Goal: Task Accomplishment & Management: Complete application form

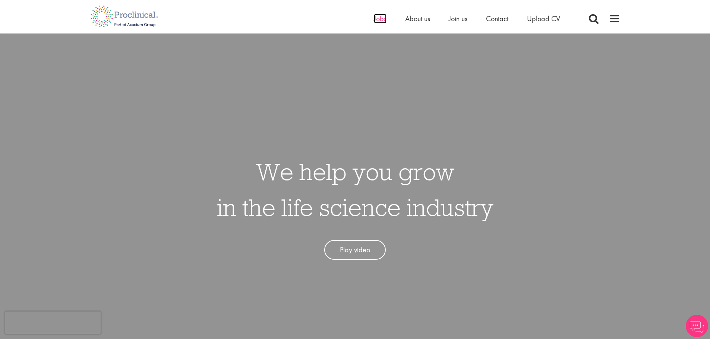
click at [376, 18] on span "Jobs" at bounding box center [380, 19] width 13 height 10
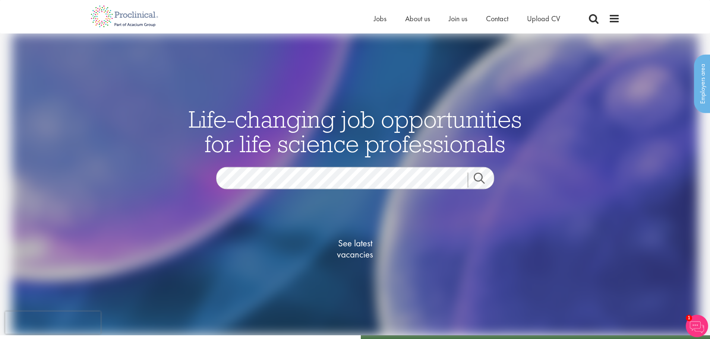
click at [484, 178] on link "Search" at bounding box center [484, 180] width 32 height 15
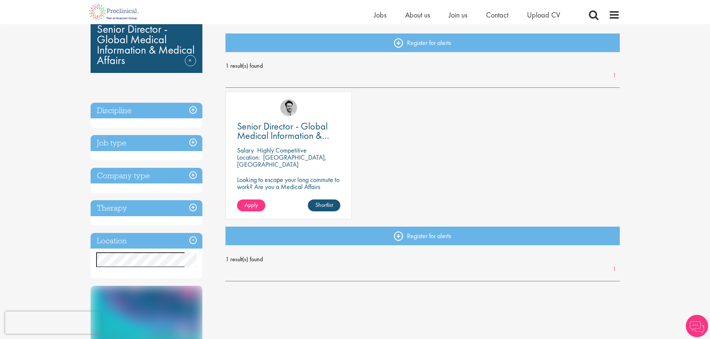
scroll to position [75, 0]
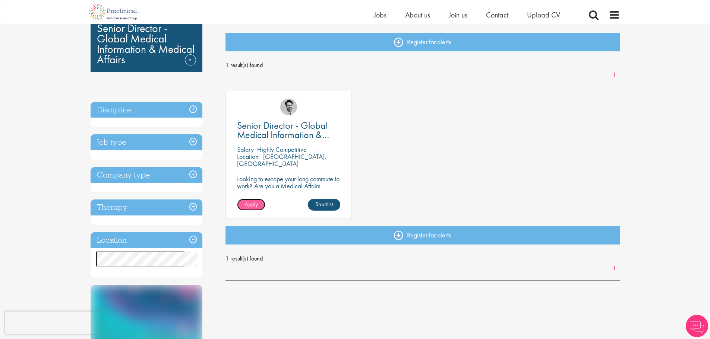
click at [243, 209] on link "Apply" at bounding box center [251, 205] width 28 height 12
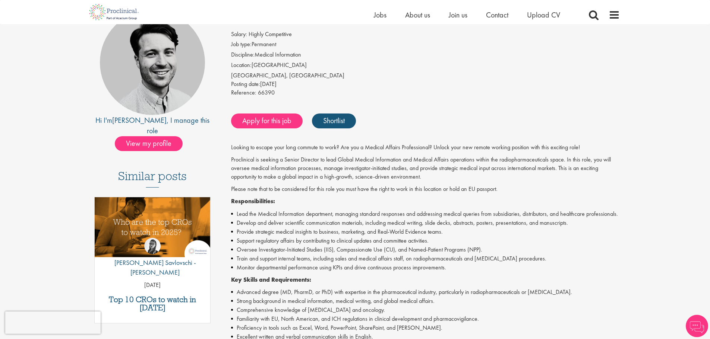
scroll to position [75, 0]
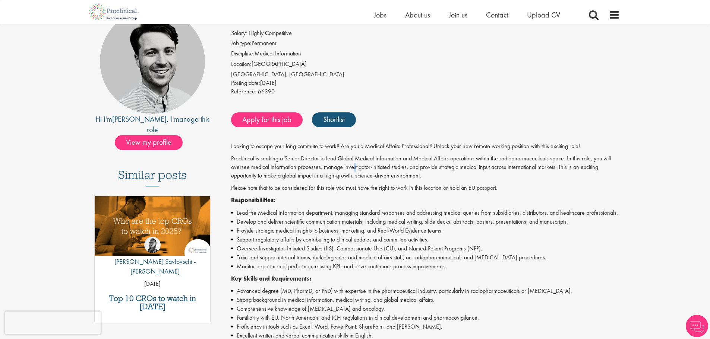
click at [355, 167] on p "Proclinical is seeking a Senior Director to lead Global Medical Information and…" at bounding box center [425, 168] width 389 height 26
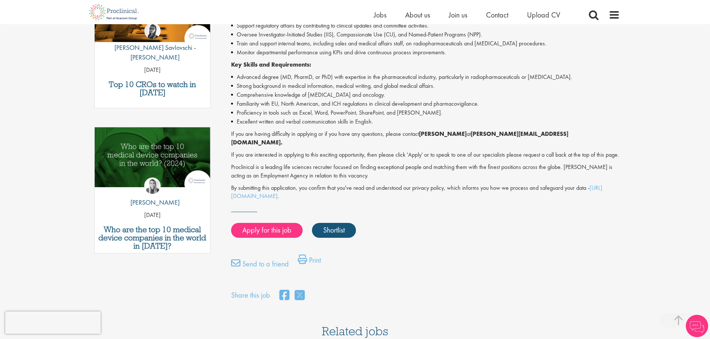
scroll to position [298, 0]
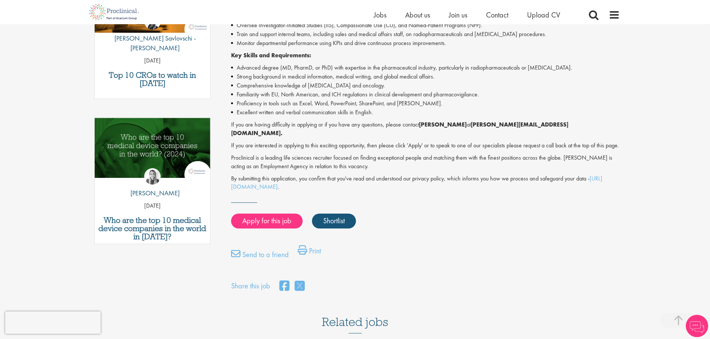
click at [348, 142] on p "If you are interested in applying to this exciting opportunity, then please cli…" at bounding box center [425, 146] width 389 height 9
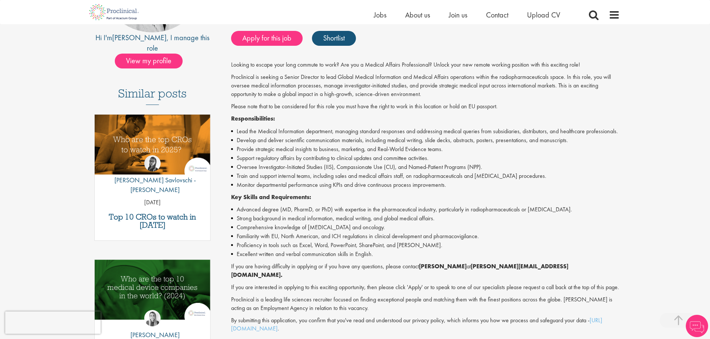
scroll to position [75, 0]
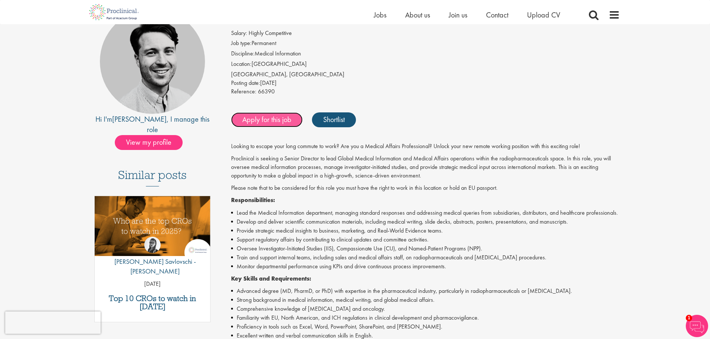
click at [275, 121] on link "Apply for this job" at bounding box center [267, 120] width 72 height 15
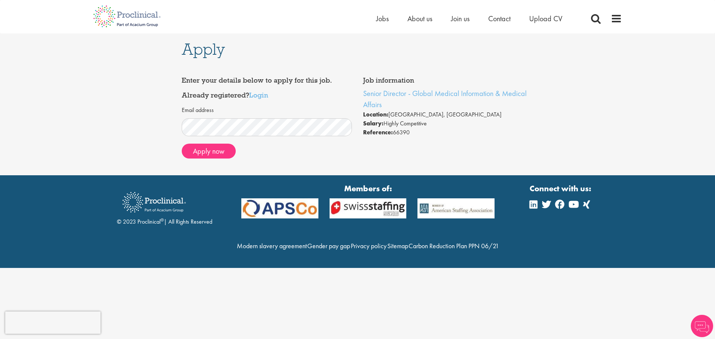
click at [387, 121] on li "Salary: Highly Competitive" at bounding box center [448, 123] width 171 height 9
click at [336, 154] on div "Apply now" at bounding box center [267, 151] width 171 height 15
click at [327, 159] on div "Email address Apply now" at bounding box center [267, 133] width 171 height 62
click at [212, 154] on button "Apply now" at bounding box center [209, 151] width 54 height 15
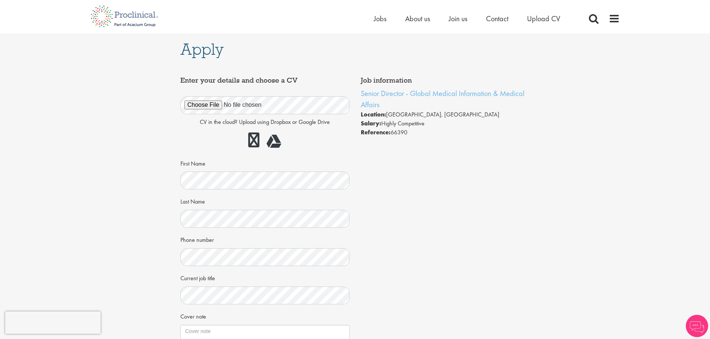
click at [440, 208] on div "Job information Senior Director - Global Medical Information & Medical Affairs …" at bounding box center [355, 245] width 361 height 345
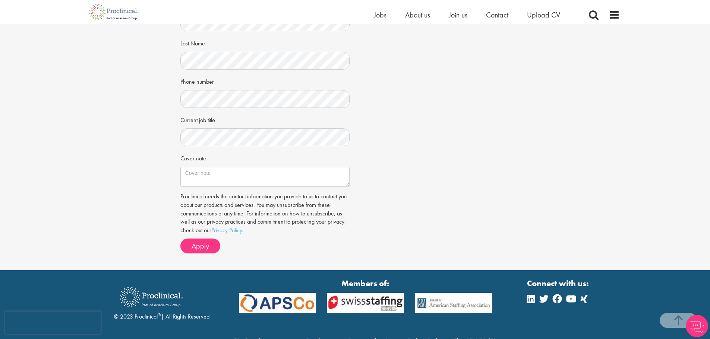
click at [439, 207] on div "Job information Senior Director - Global Medical Information & Medical Affairs …" at bounding box center [355, 87] width 361 height 345
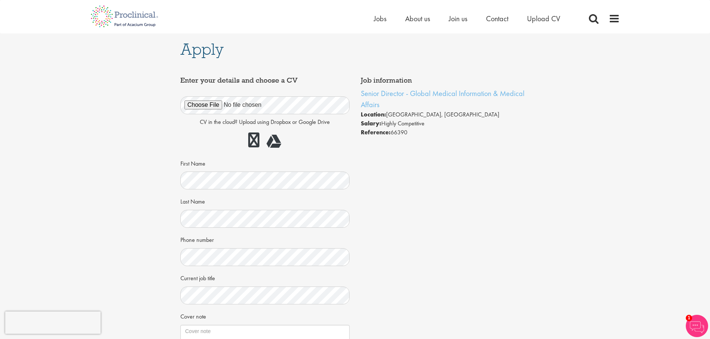
click at [439, 207] on div "Job information Senior Director - Global Medical Information & Medical Affairs …" at bounding box center [355, 245] width 361 height 345
click at [510, 205] on div "Job information Senior Director - Global Medical Information & Medical Affairs …" at bounding box center [355, 245] width 361 height 345
click at [450, 203] on div "Job information Senior Director - Global Medical Information & Medical Affairs …" at bounding box center [355, 245] width 361 height 345
click at [452, 190] on div "Job information Senior Director - Global Medical Information & Medical Affairs …" at bounding box center [355, 245] width 361 height 345
